Goal: Find specific page/section: Find specific page/section

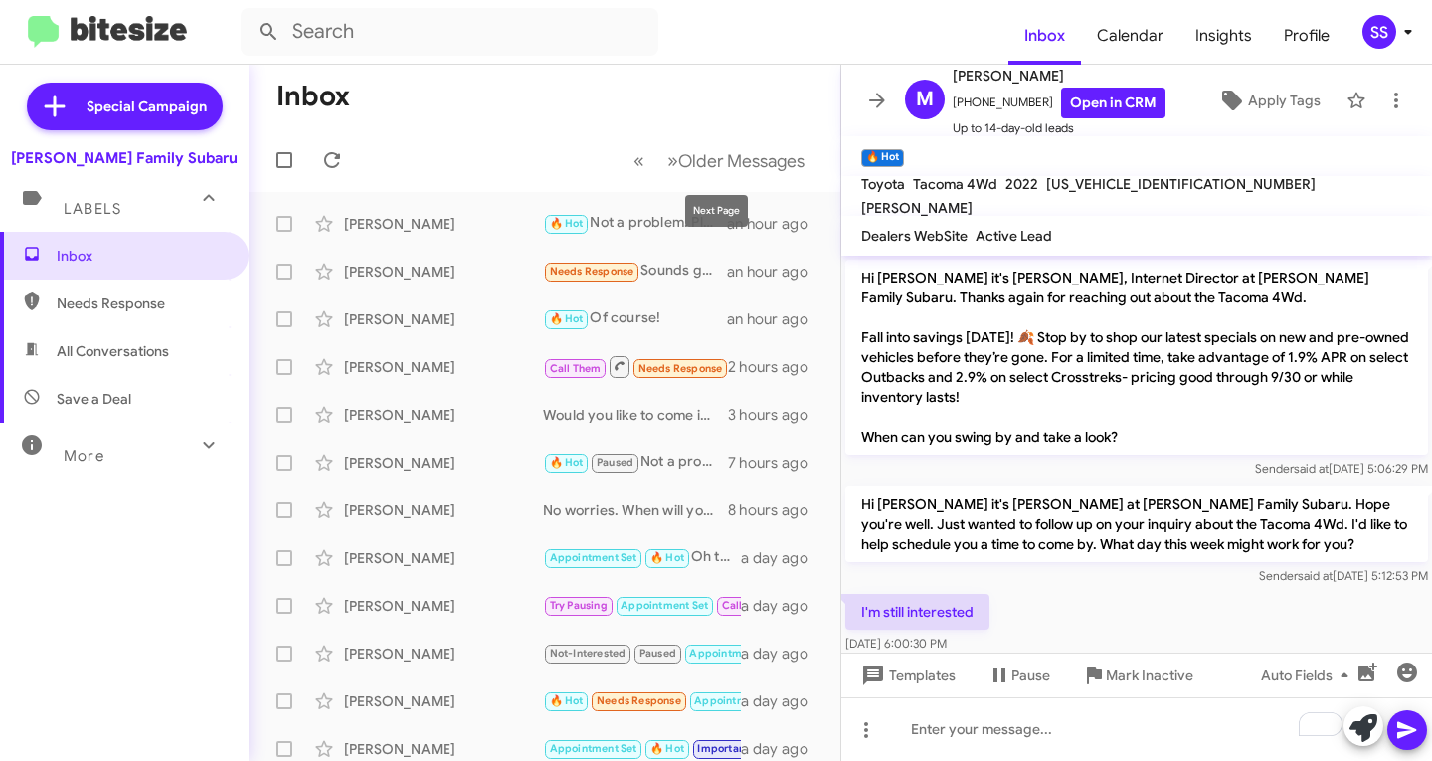
scroll to position [165, 0]
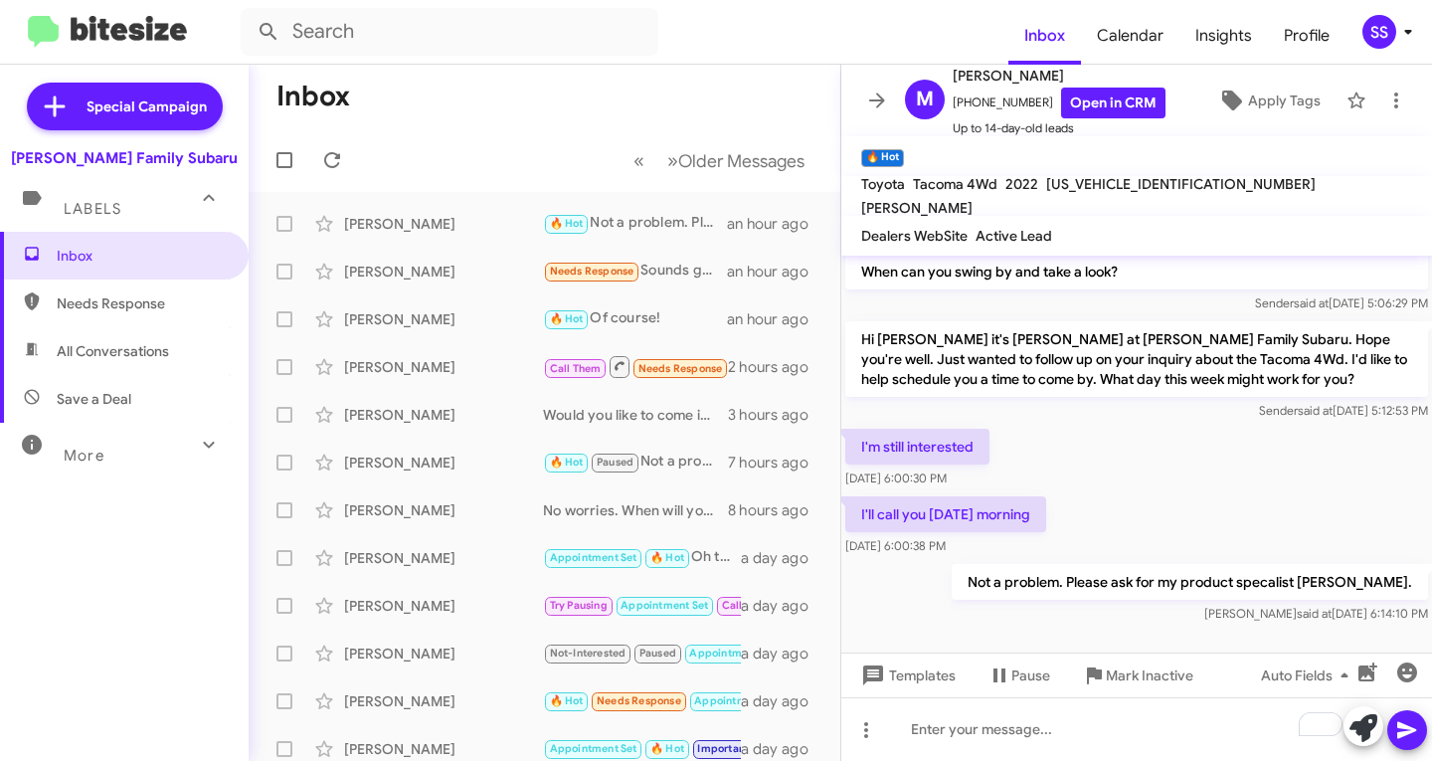
click at [145, 399] on span "Save a Deal" at bounding box center [124, 399] width 249 height 48
type input "in:not-interested"
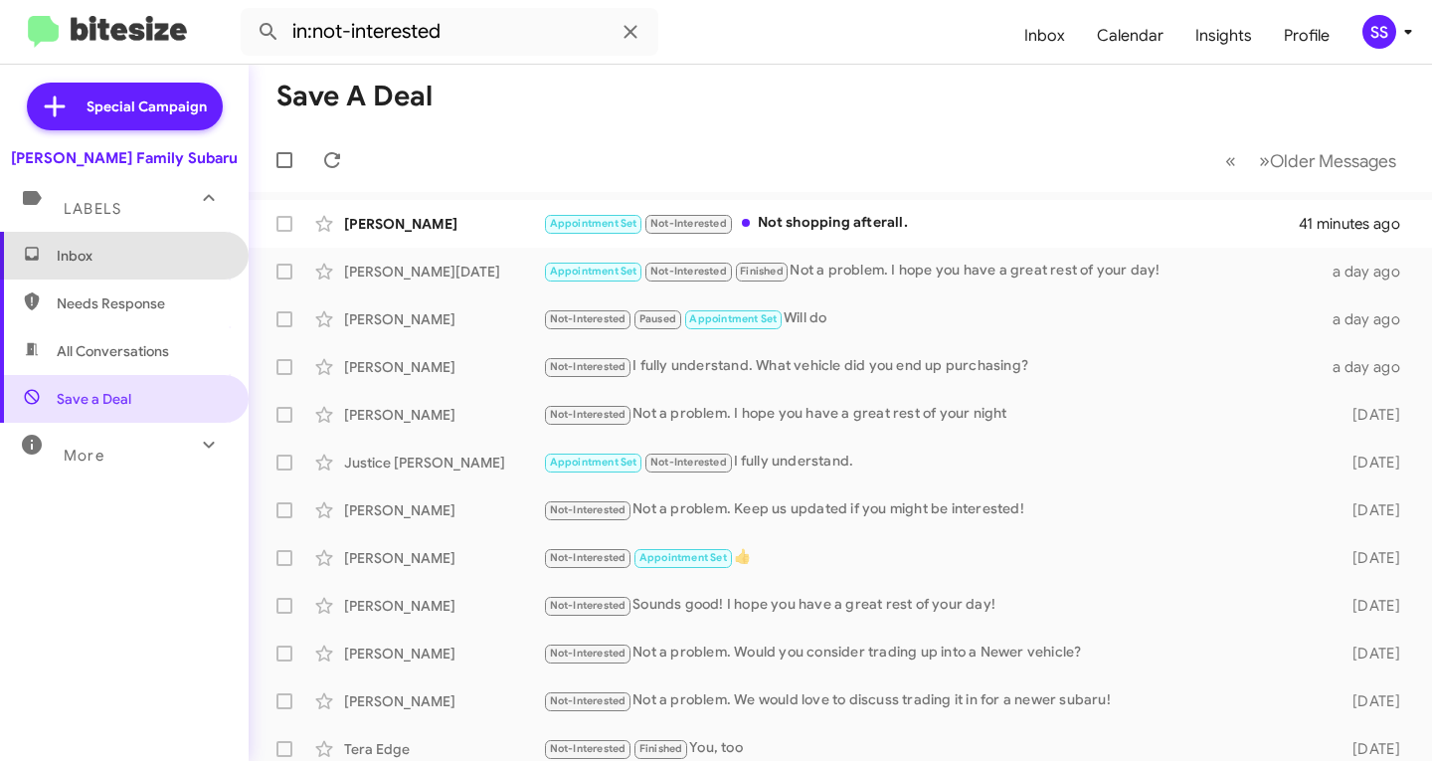
click at [161, 269] on span "Inbox" at bounding box center [124, 256] width 249 height 48
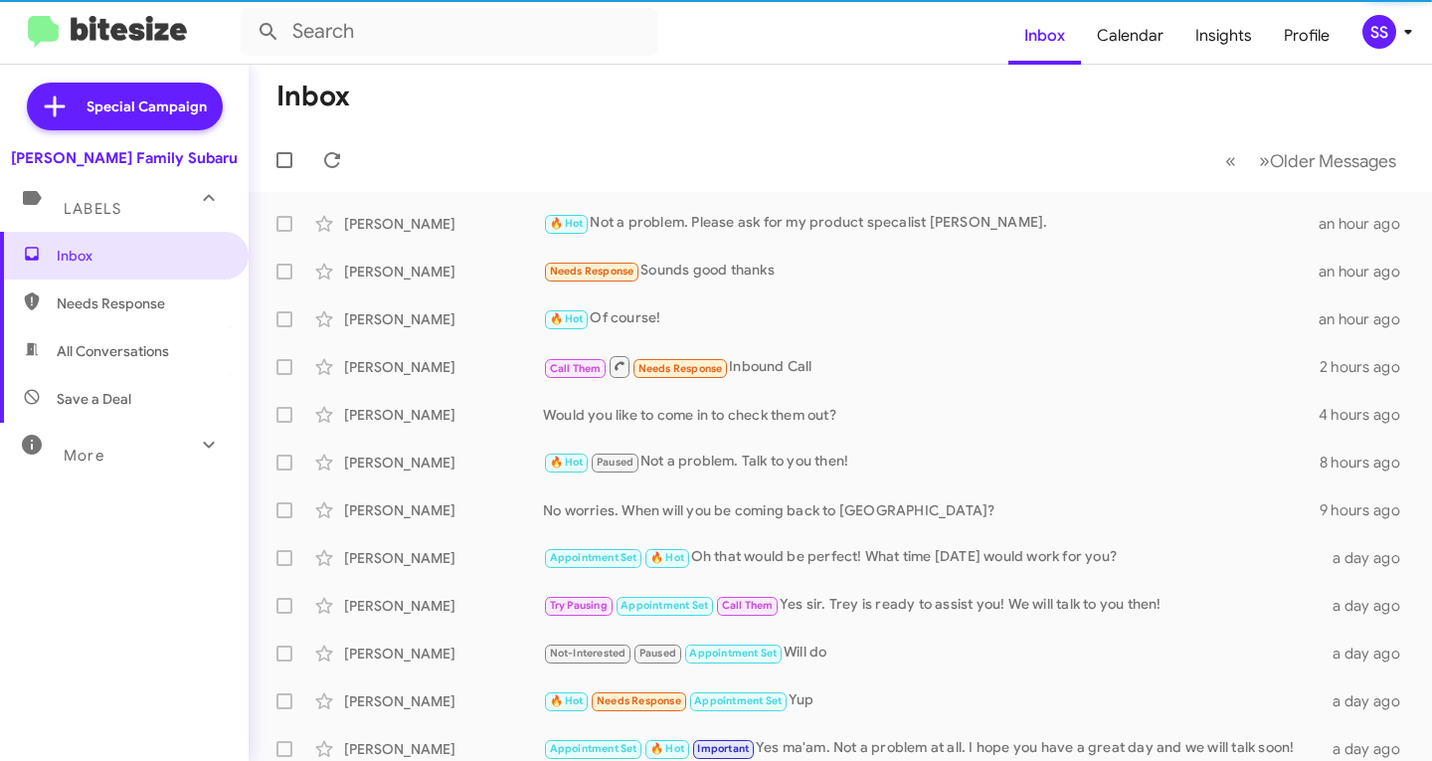
click at [118, 414] on span "Save a Deal" at bounding box center [124, 399] width 249 height 48
type input "in:not-interested"
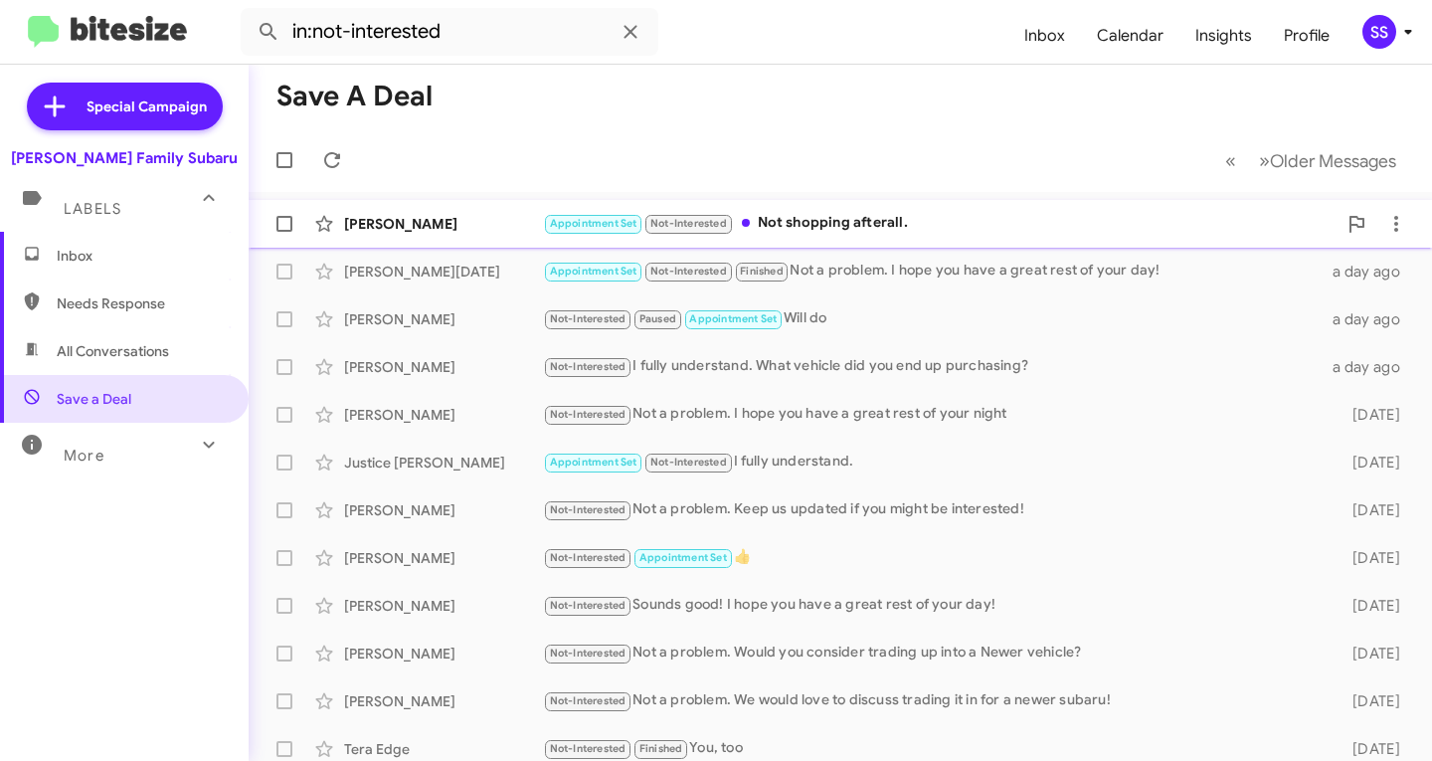
click at [797, 221] on div "Appointment Set Not-Interested Not shopping afterall." at bounding box center [940, 223] width 794 height 23
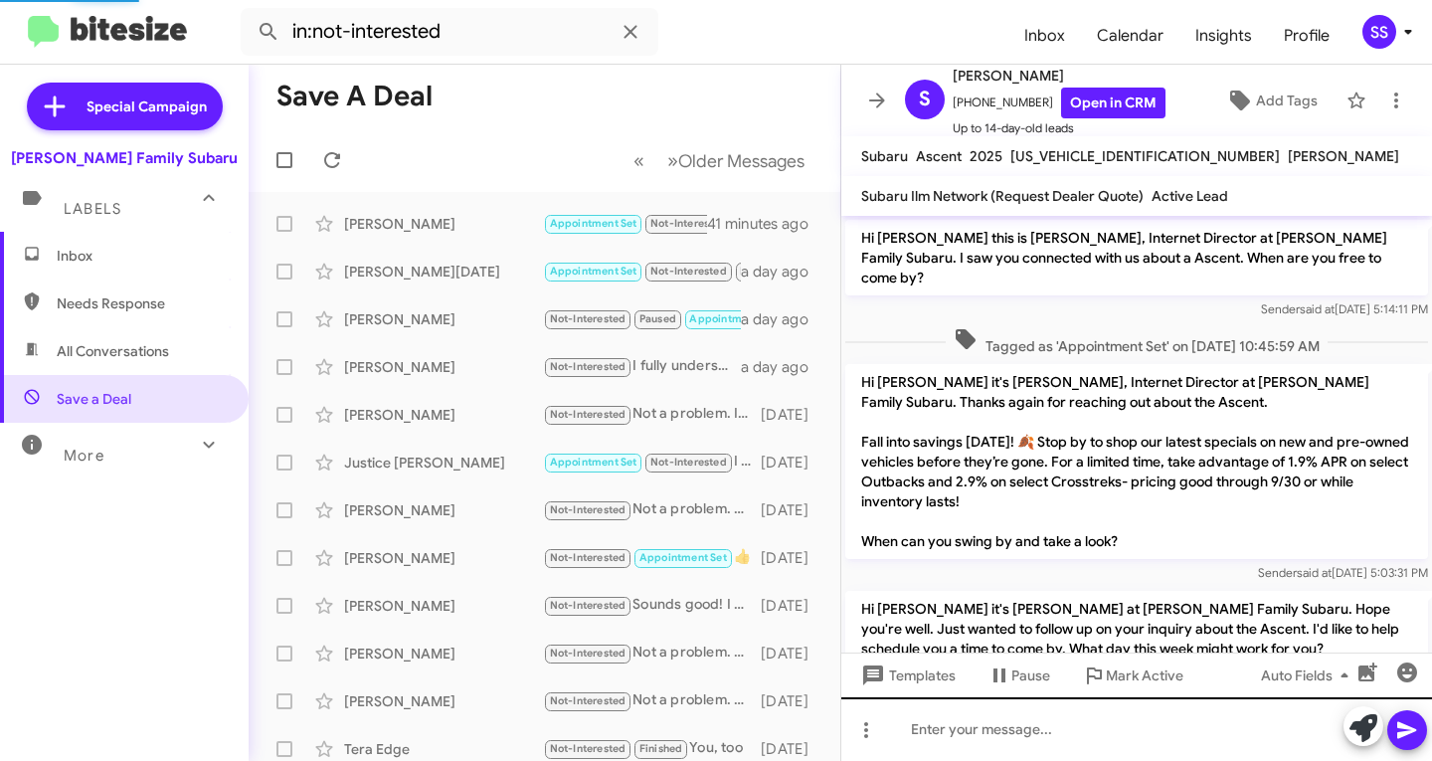
scroll to position [301, 0]
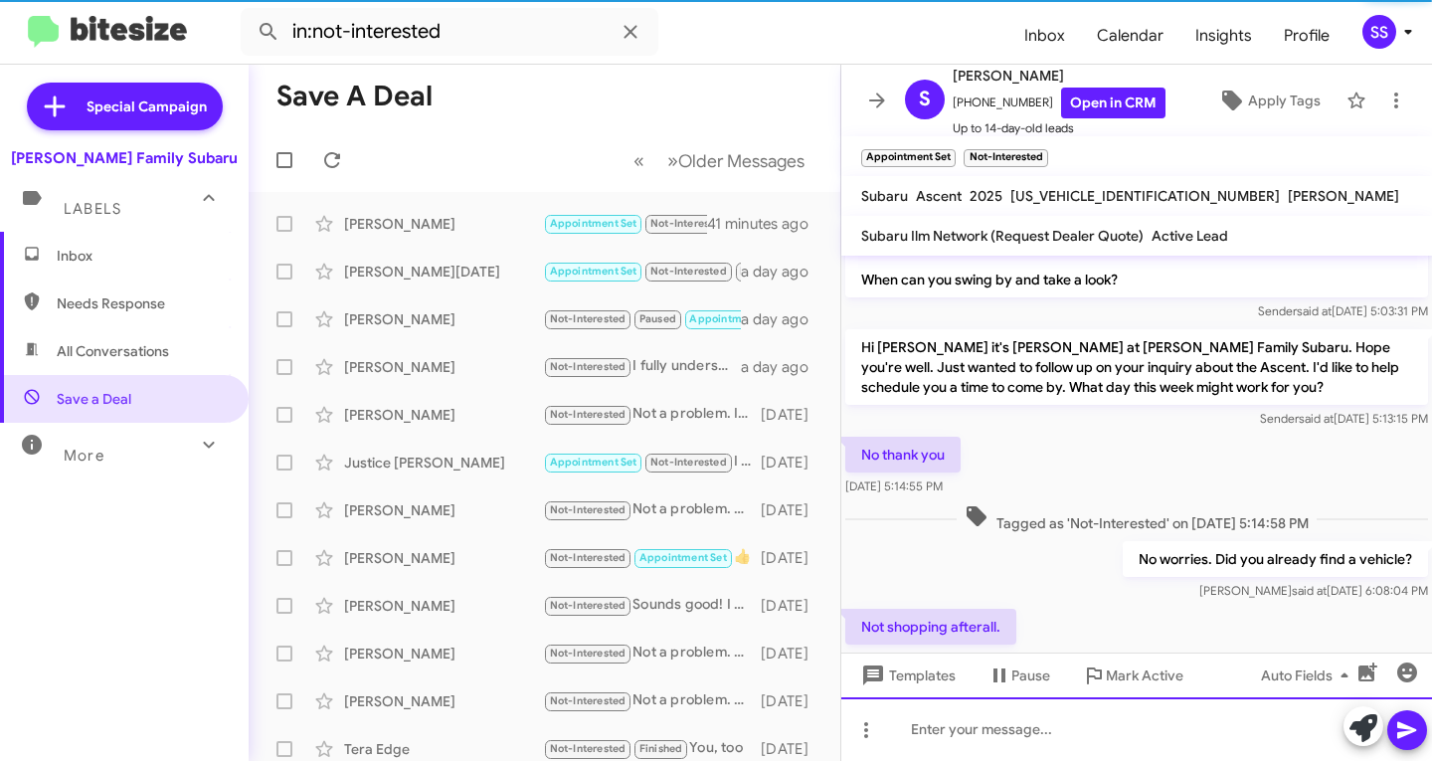
click at [1040, 734] on div at bounding box center [1136, 729] width 591 height 64
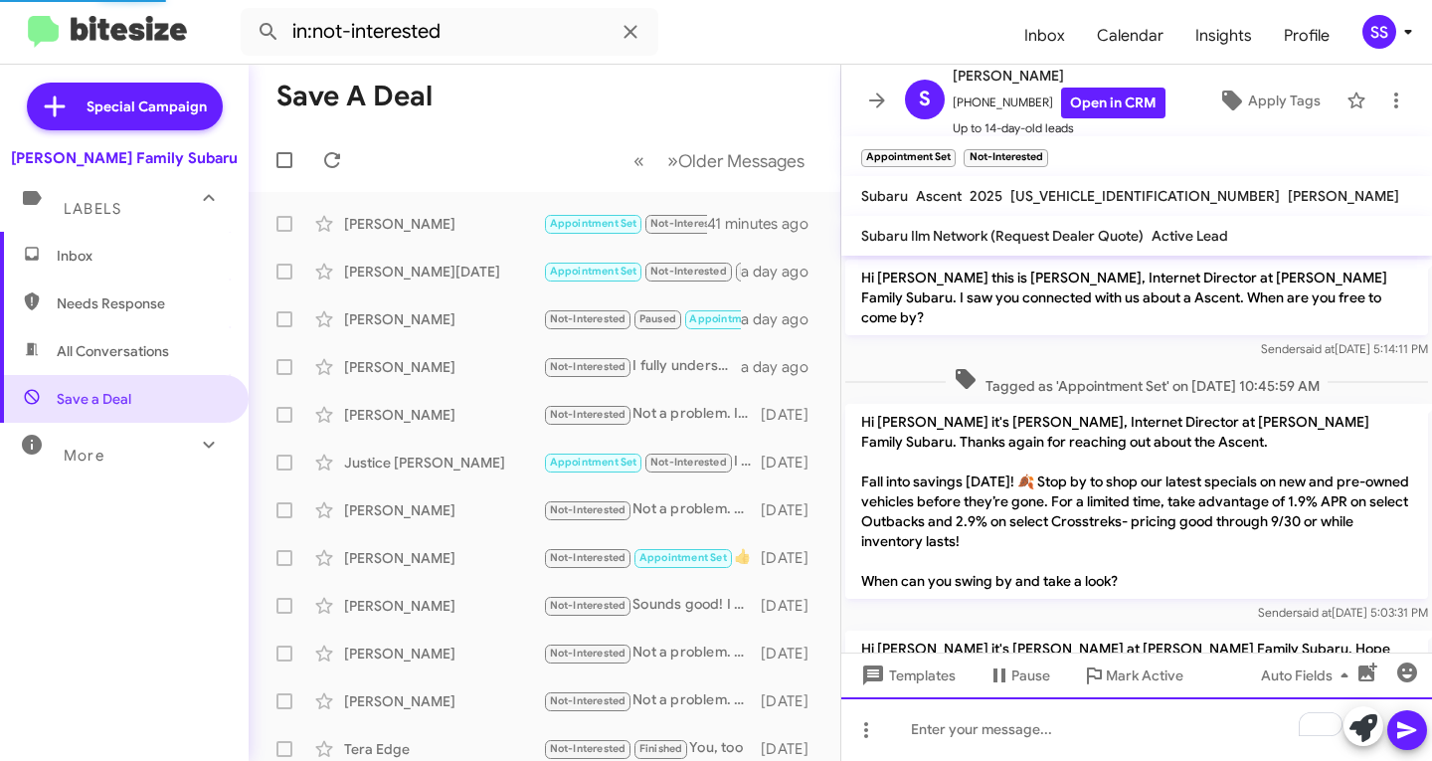
scroll to position [414, 0]
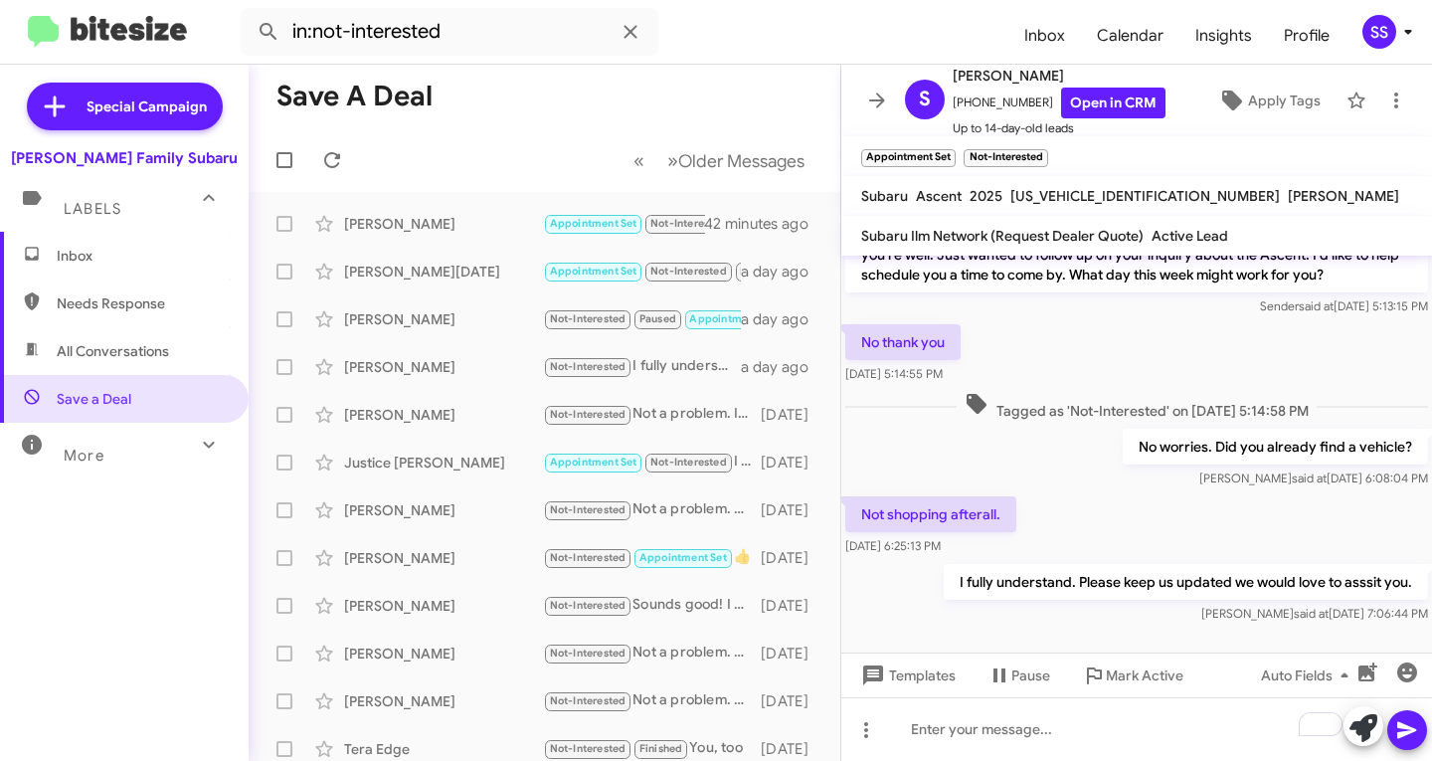
click at [112, 247] on span "Inbox" at bounding box center [141, 256] width 169 height 20
